Goal: Book appointment/travel/reservation

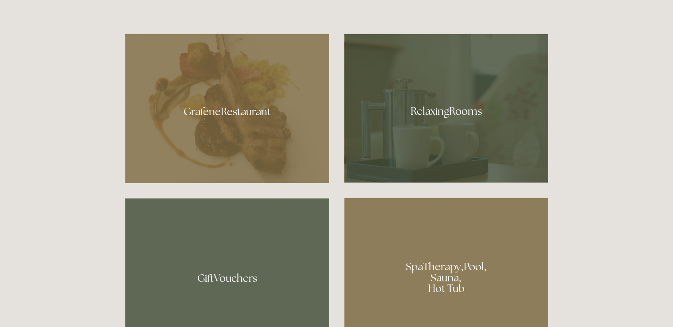
scroll to position [513, 0]
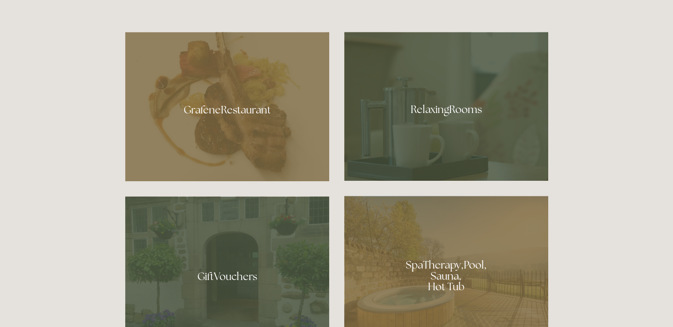
click at [266, 144] on div at bounding box center [227, 106] width 204 height 149
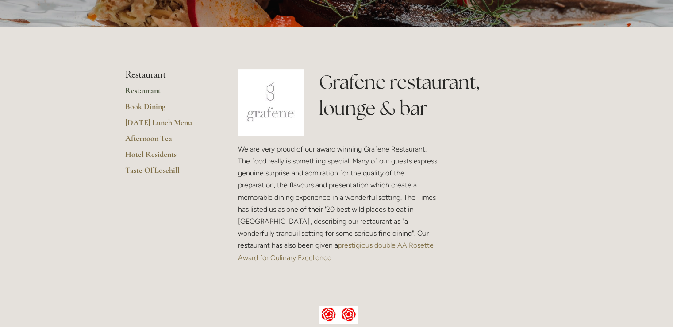
scroll to position [177, 0]
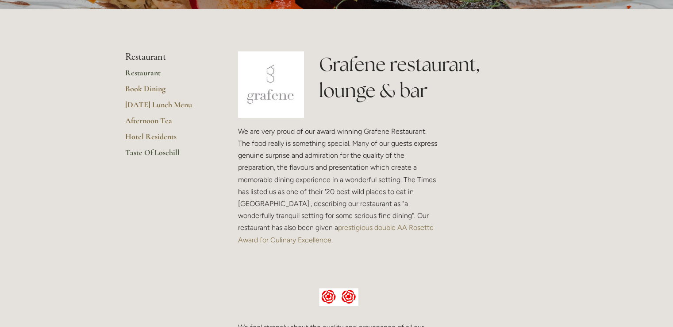
click at [172, 157] on link "Taste Of Losehill" at bounding box center [167, 155] width 85 height 16
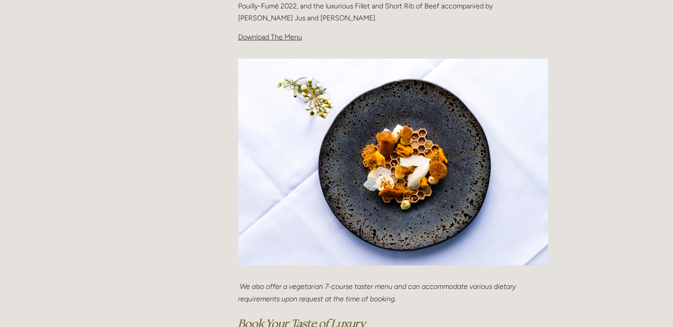
scroll to position [266, 0]
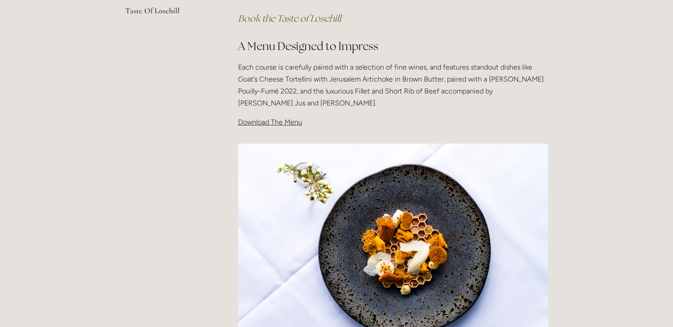
click at [262, 121] on span "Download The Menu" at bounding box center [270, 122] width 64 height 8
click at [285, 124] on span "Download The Menu" at bounding box center [270, 122] width 64 height 8
drag, startPoint x: 303, startPoint y: 117, endPoint x: 247, endPoint y: 124, distance: 56.2
click at [247, 124] on p "Download The Menu" at bounding box center [393, 122] width 310 height 12
click at [247, 124] on span "Download The Menu" at bounding box center [270, 122] width 64 height 8
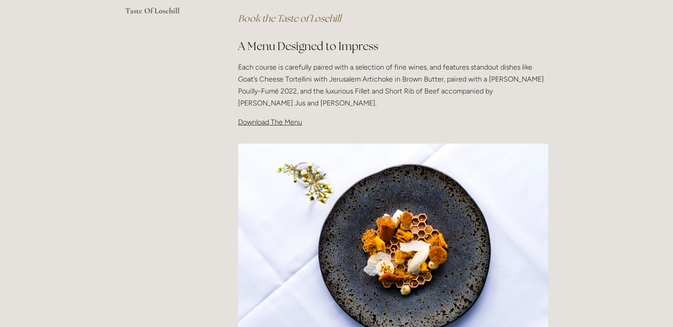
drag, startPoint x: 247, startPoint y: 124, endPoint x: 210, endPoint y: 115, distance: 38.1
click at [210, 115] on main "Restaurant Restaurant Book Dining Sunday Lunch Menu Afternoon Tea Hotel Residen…" at bounding box center [336, 185] width 451 height 637
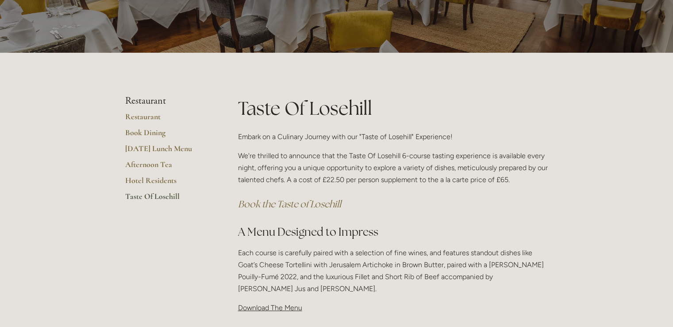
scroll to position [53, 0]
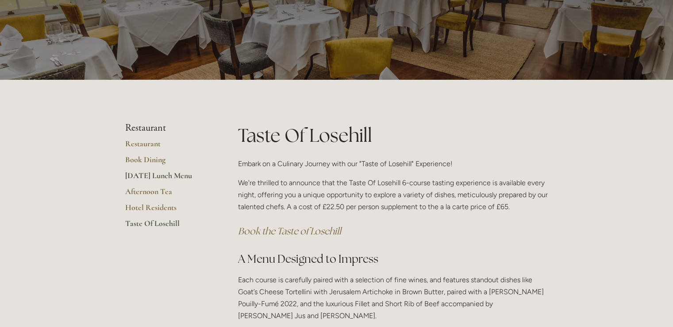
click at [165, 175] on link "[DATE] Lunch Menu" at bounding box center [167, 178] width 85 height 16
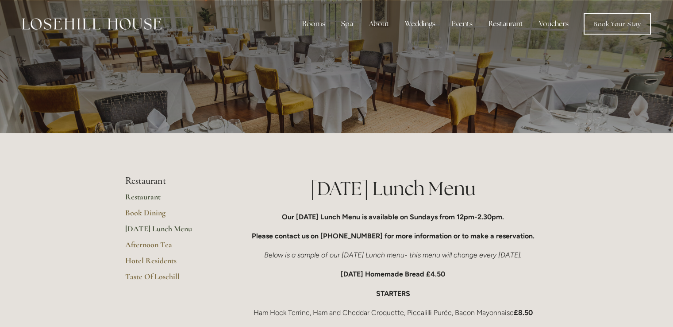
click at [152, 200] on link "Restaurant" at bounding box center [167, 200] width 85 height 16
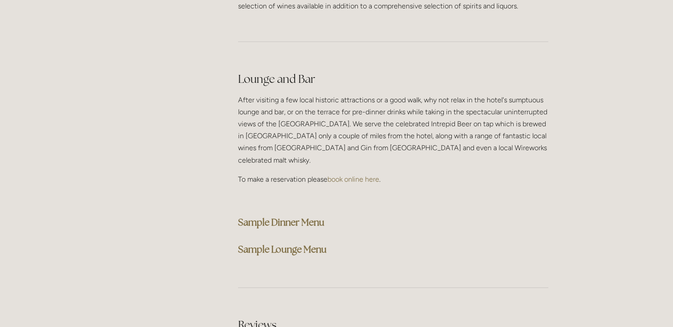
scroll to position [2177, 0]
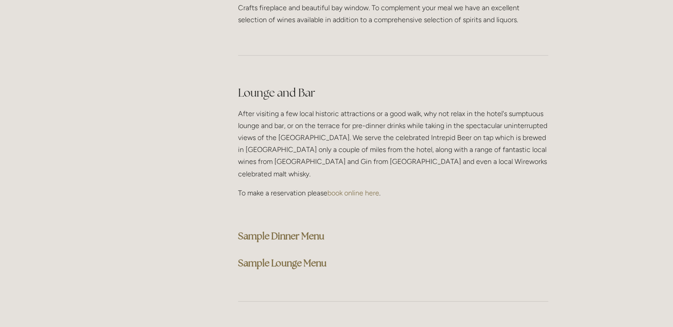
click at [279, 257] on strong "Sample Lounge Menu" at bounding box center [282, 263] width 89 height 12
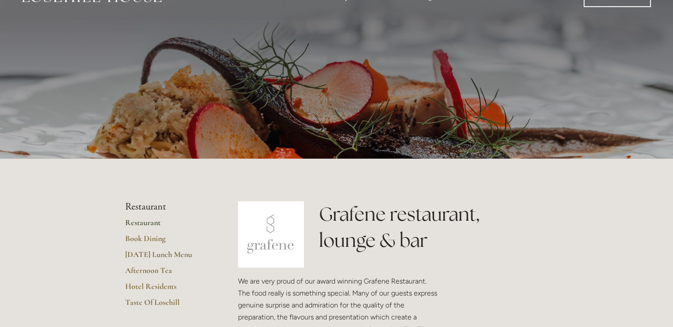
scroll to position [0, 0]
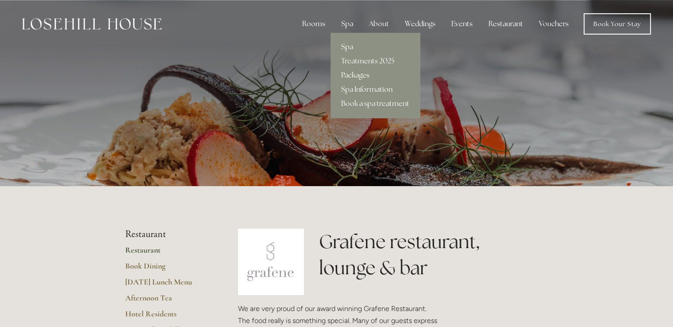
click at [361, 77] on link "Packages" at bounding box center [375, 75] width 89 height 14
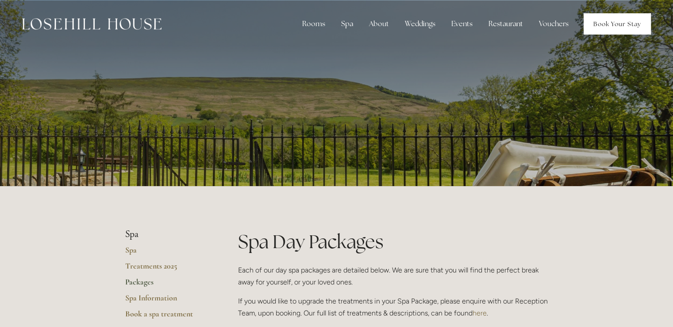
click at [625, 28] on link "Book Your Stay" at bounding box center [617, 23] width 67 height 21
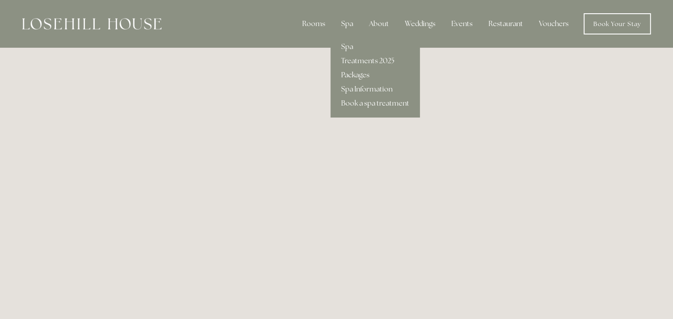
click at [356, 76] on link "Packages" at bounding box center [375, 75] width 89 height 14
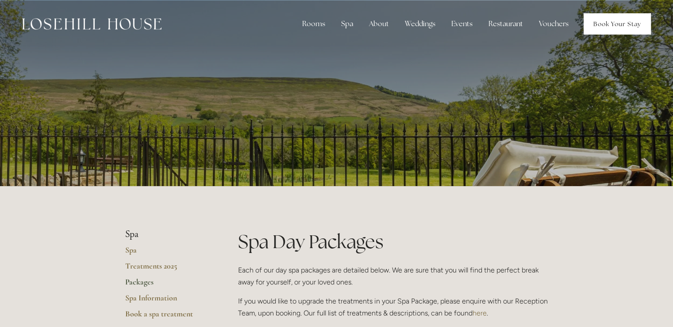
click at [628, 22] on link "Book Your Stay" at bounding box center [617, 23] width 67 height 21
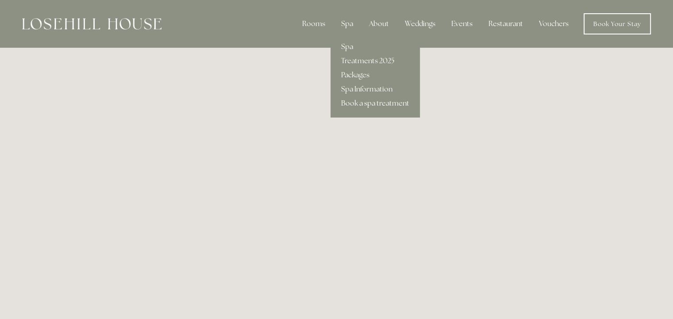
click at [360, 103] on link "Book a spa treatment" at bounding box center [375, 103] width 89 height 14
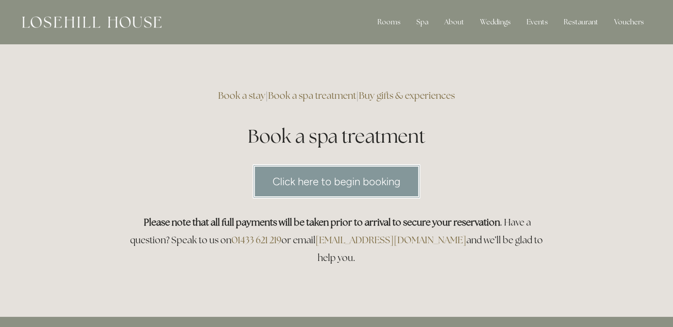
click at [343, 181] on link "Click here to begin booking" at bounding box center [337, 181] width 168 height 34
